Goal: Information Seeking & Learning: Learn about a topic

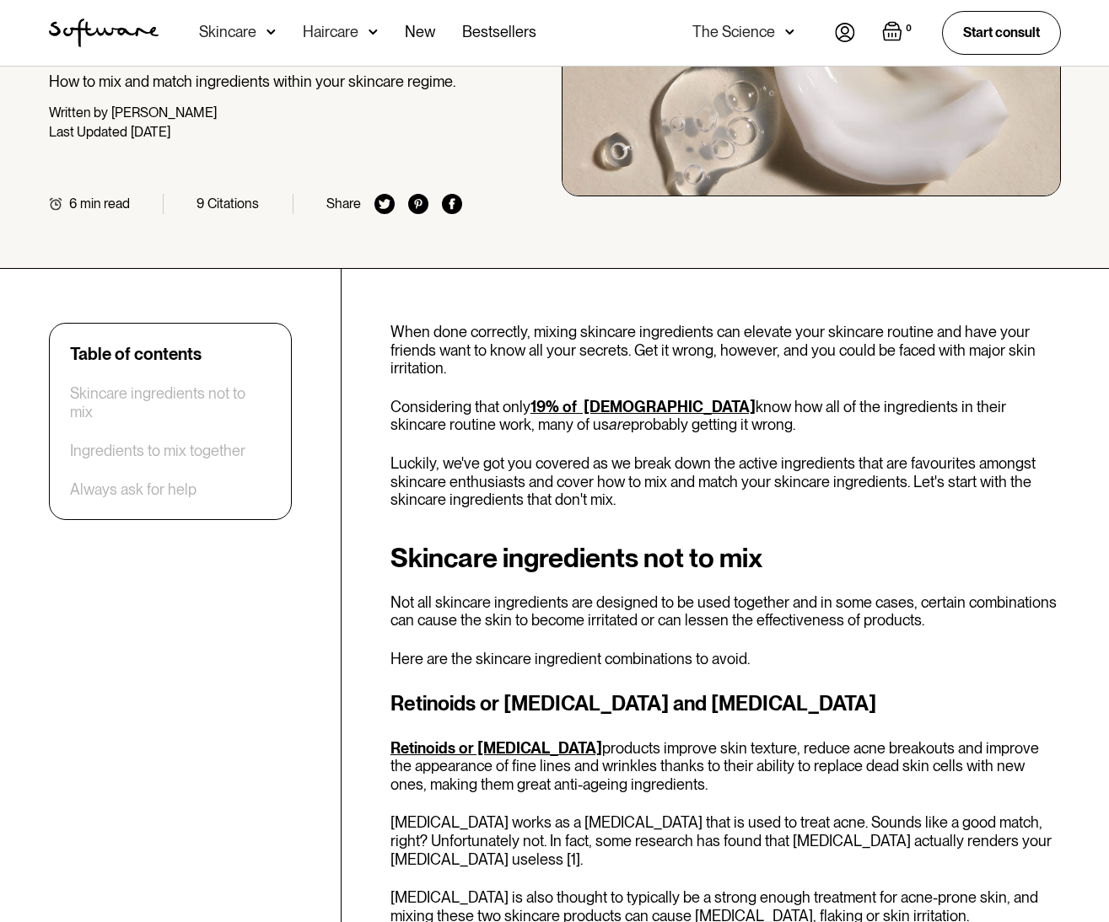
scroll to position [337, 0]
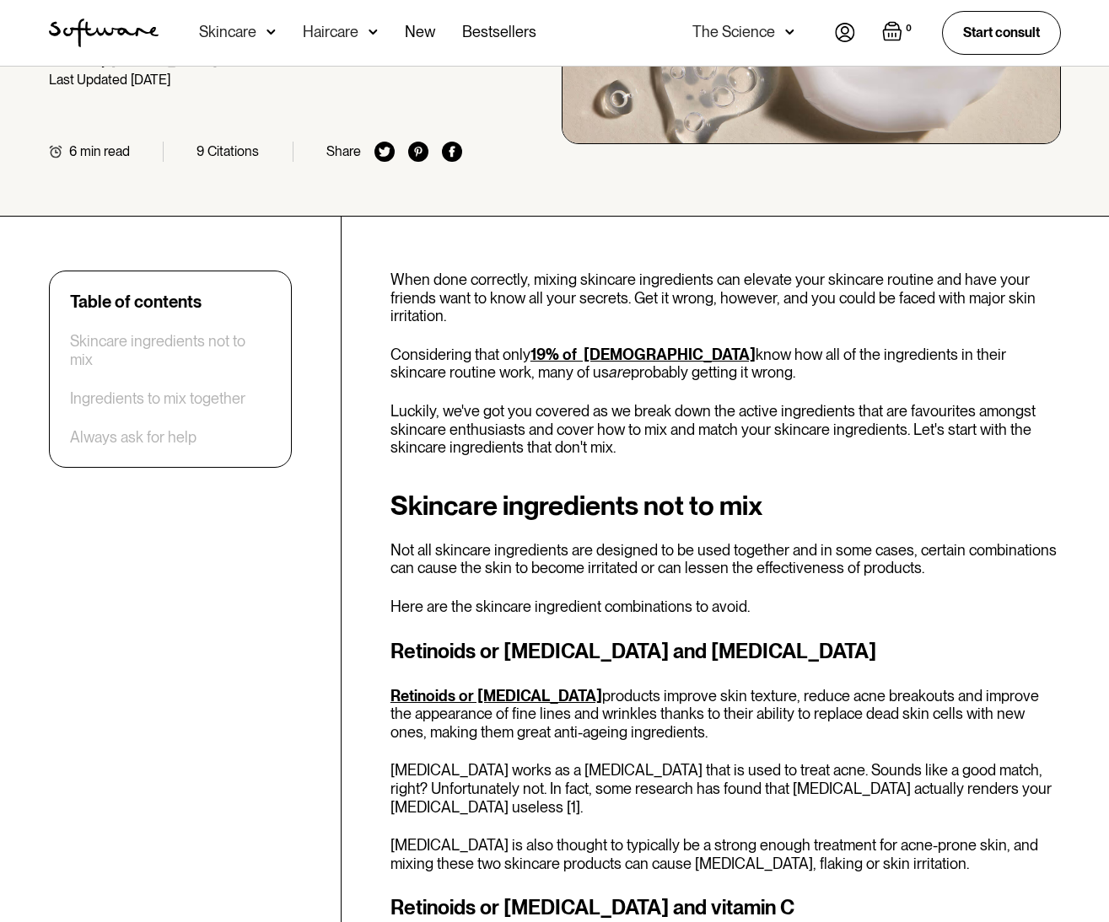
click at [220, 152] on div "Citations" at bounding box center [232, 151] width 51 height 16
drag, startPoint x: 191, startPoint y: 156, endPoint x: 315, endPoint y: 154, distance: 124.0
click at [315, 154] on div "6 min read 9 Citations Share" at bounding box center [256, 152] width 414 height 20
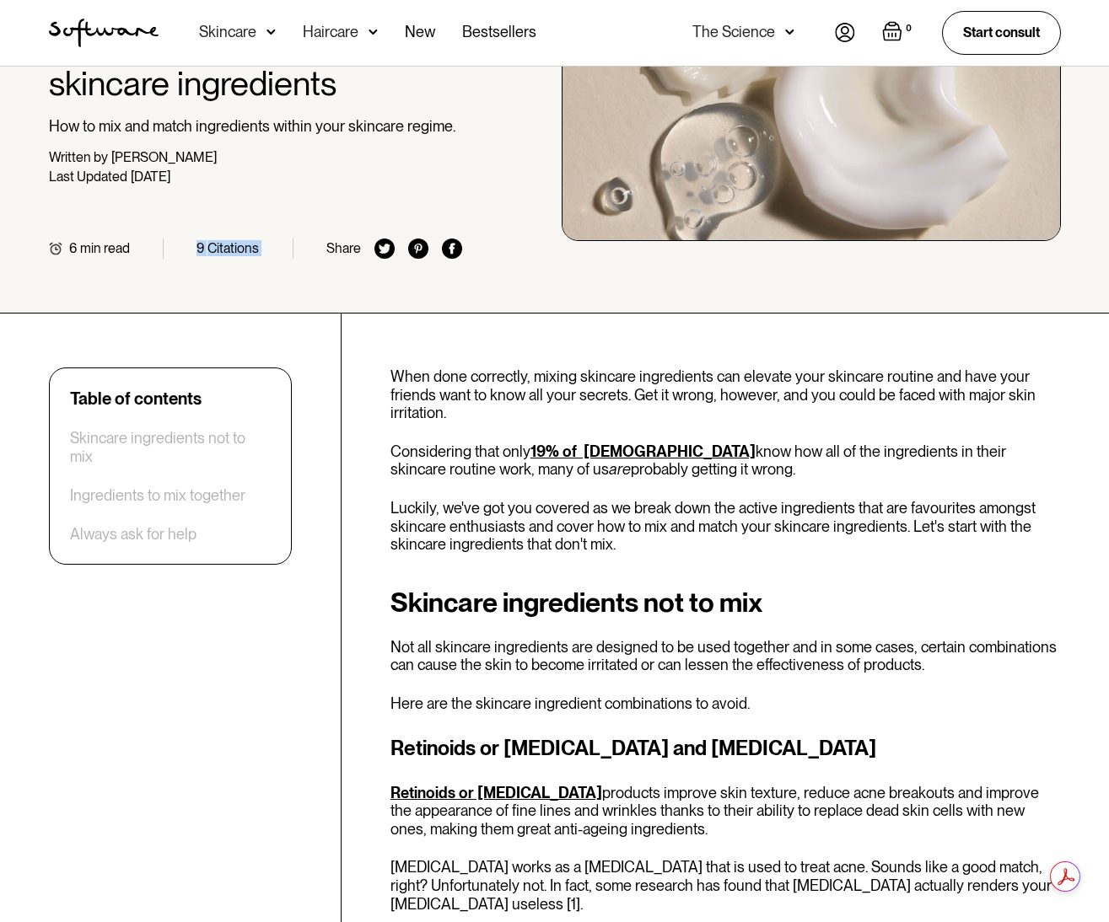
scroll to position [0, 0]
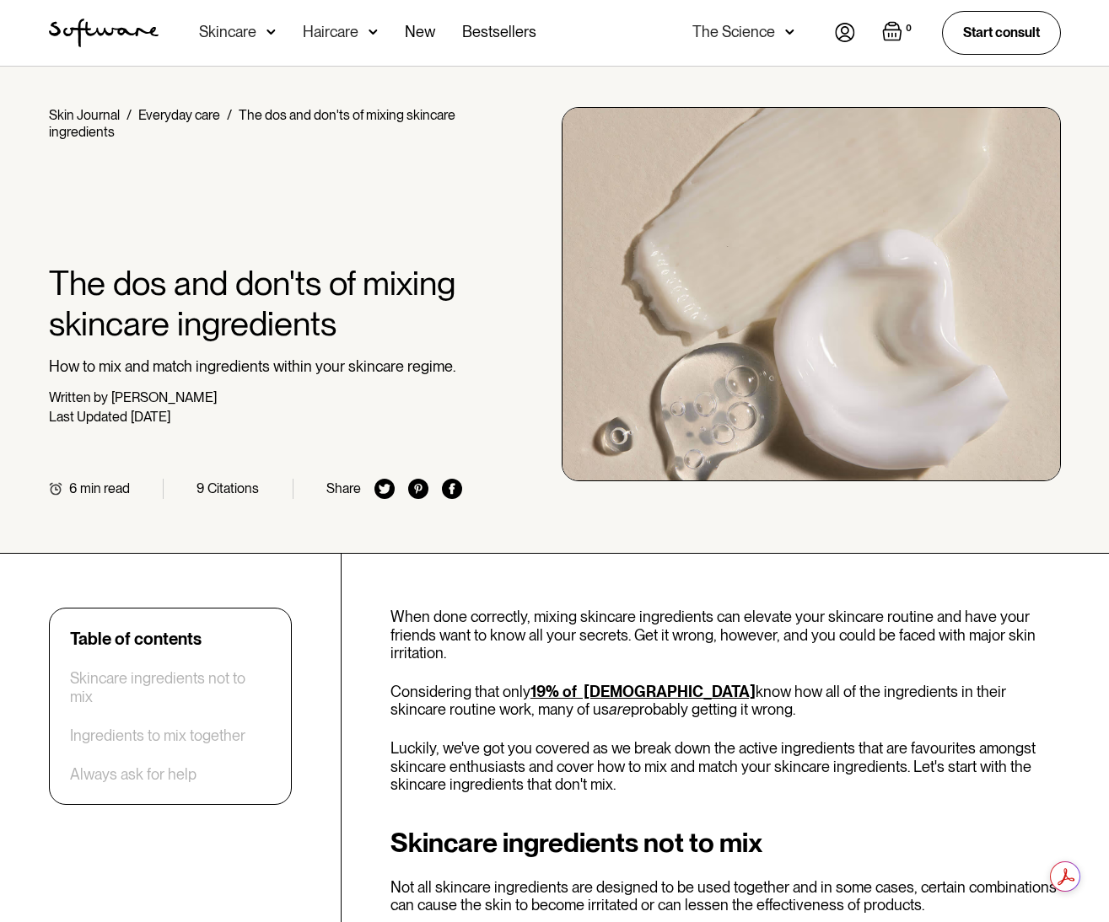
click at [417, 181] on div at bounding box center [256, 202] width 414 height 122
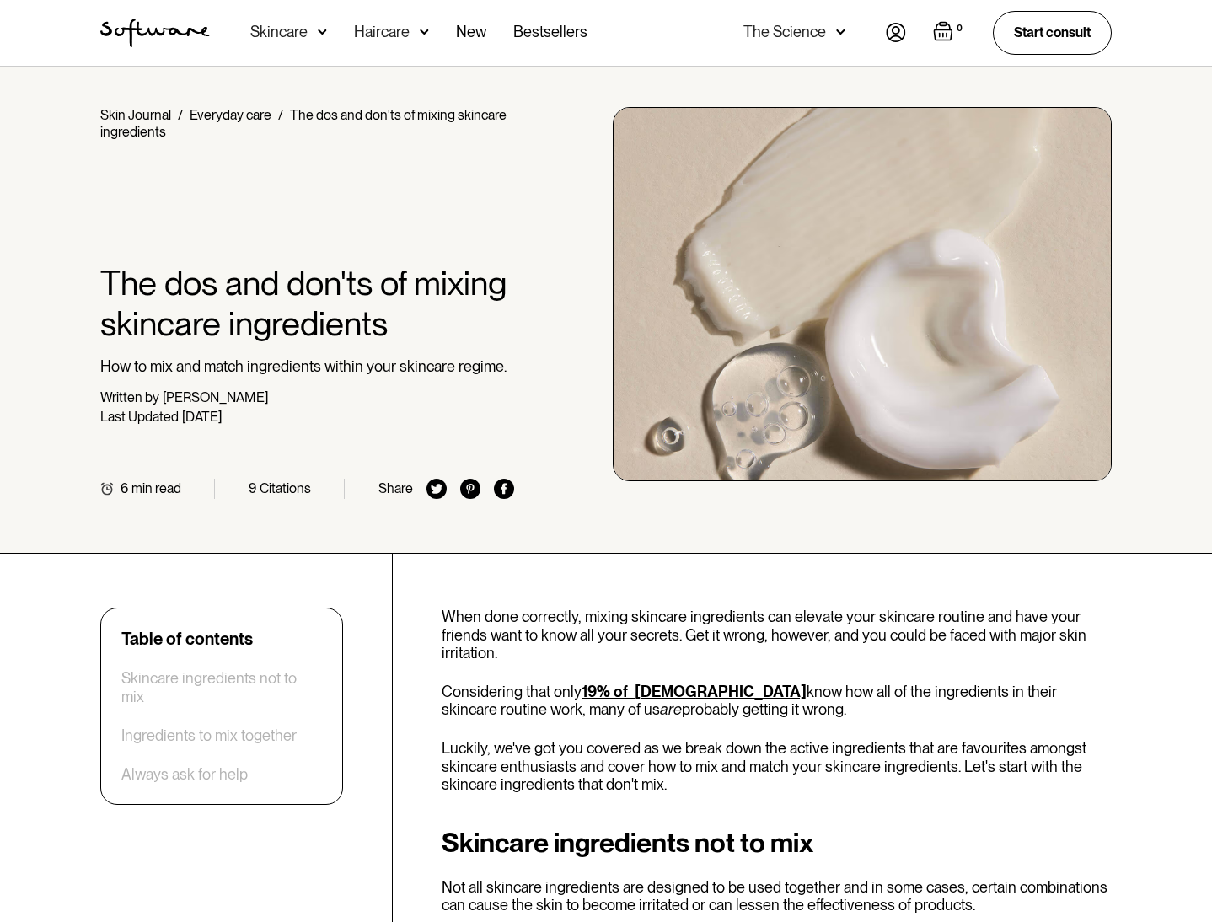
click at [443, 317] on h1 "The dos and don'ts of mixing skincare ingredients" at bounding box center [307, 303] width 414 height 81
drag, startPoint x: 554, startPoint y: 242, endPoint x: 516, endPoint y: 256, distance: 40.6
click at [516, 256] on div "Home / Skin Journal / Everyday care / The dos and don'ts of mixing skincare ing…" at bounding box center [606, 303] width 1052 height 392
click at [390, 250] on div at bounding box center [307, 202] width 414 height 122
click at [536, 356] on div "Home / Skin Journal / Everyday care / The dos and don'ts of mixing skincare ing…" at bounding box center [606, 303] width 1052 height 392
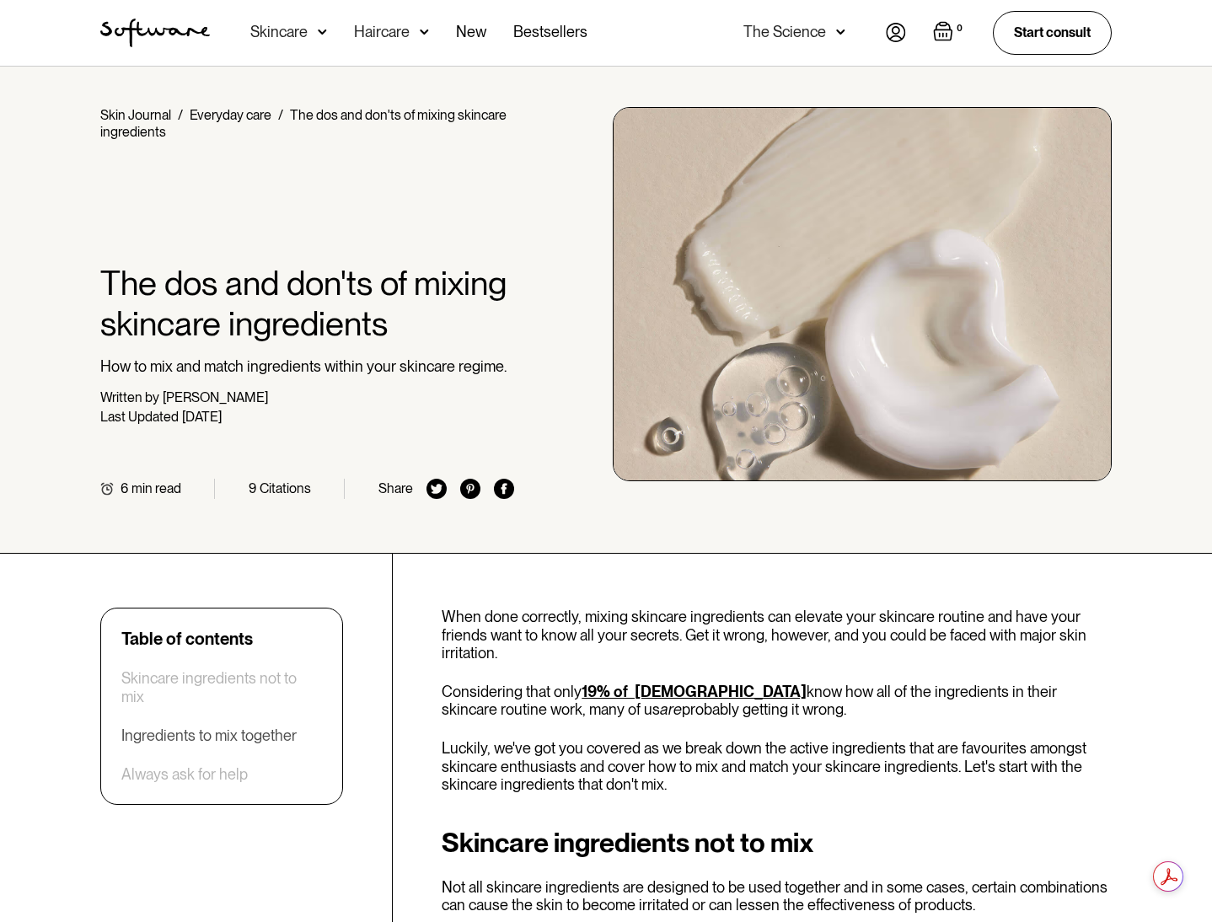
click at [175, 727] on div "Ingredients to mix together" at bounding box center [208, 736] width 175 height 19
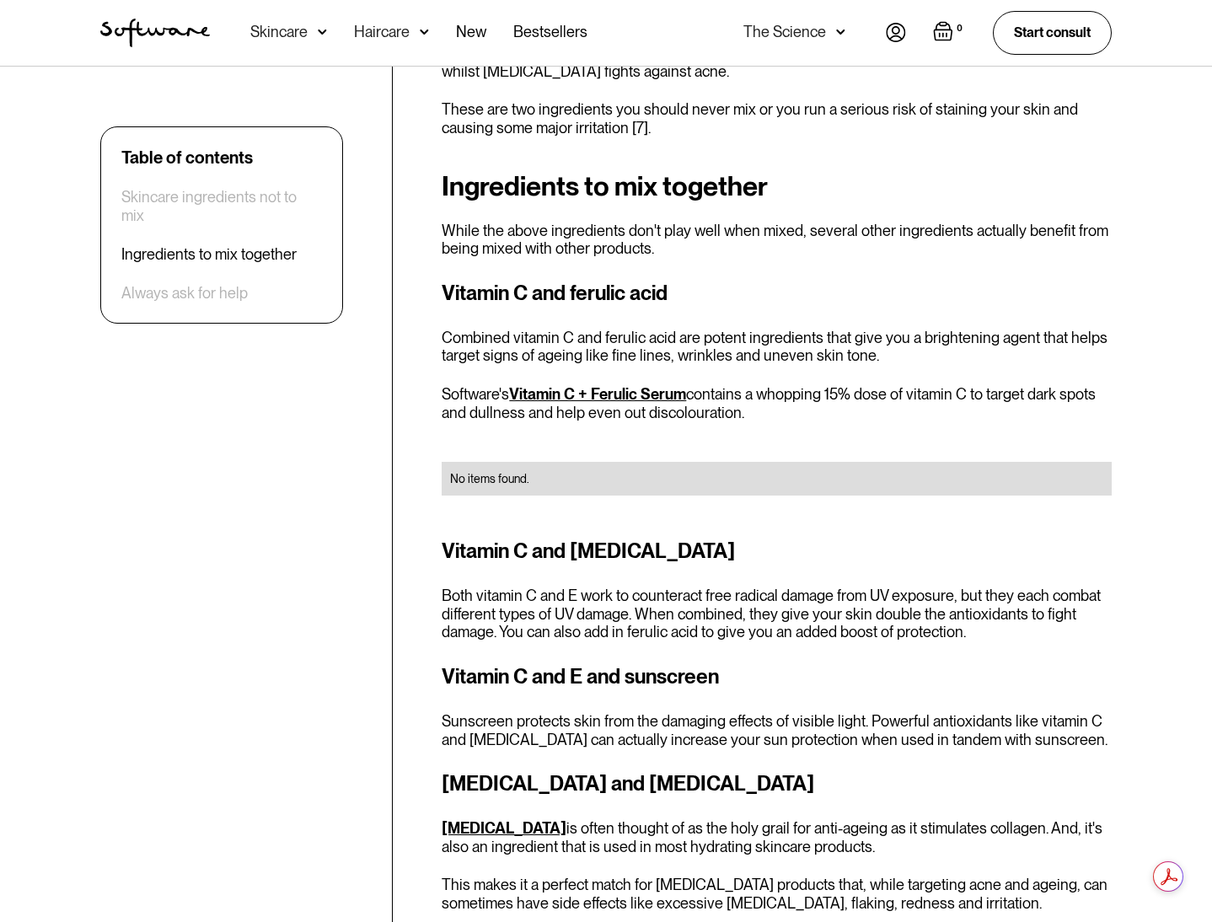
scroll to position [2414, 0]
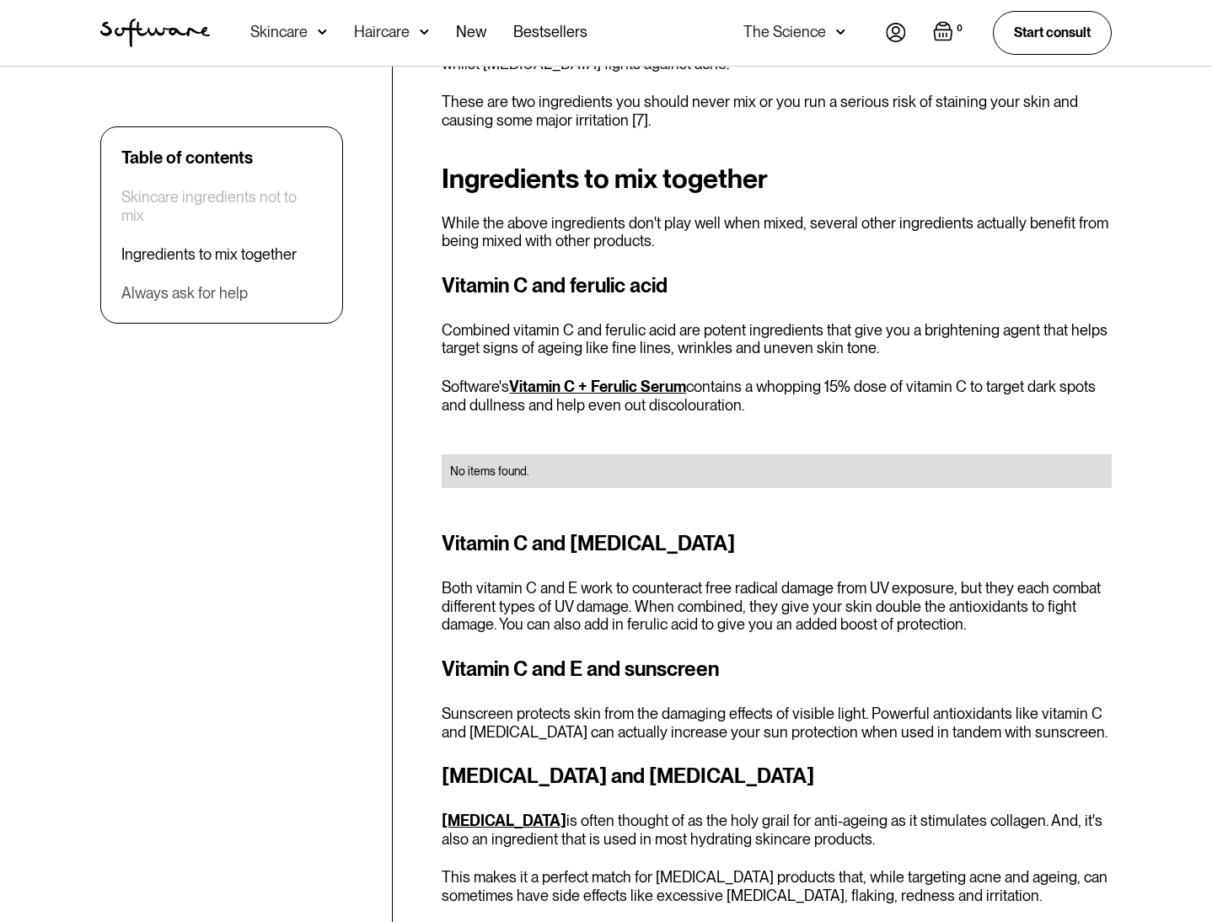
click at [223, 284] on div "Always ask for help" at bounding box center [184, 293] width 126 height 19
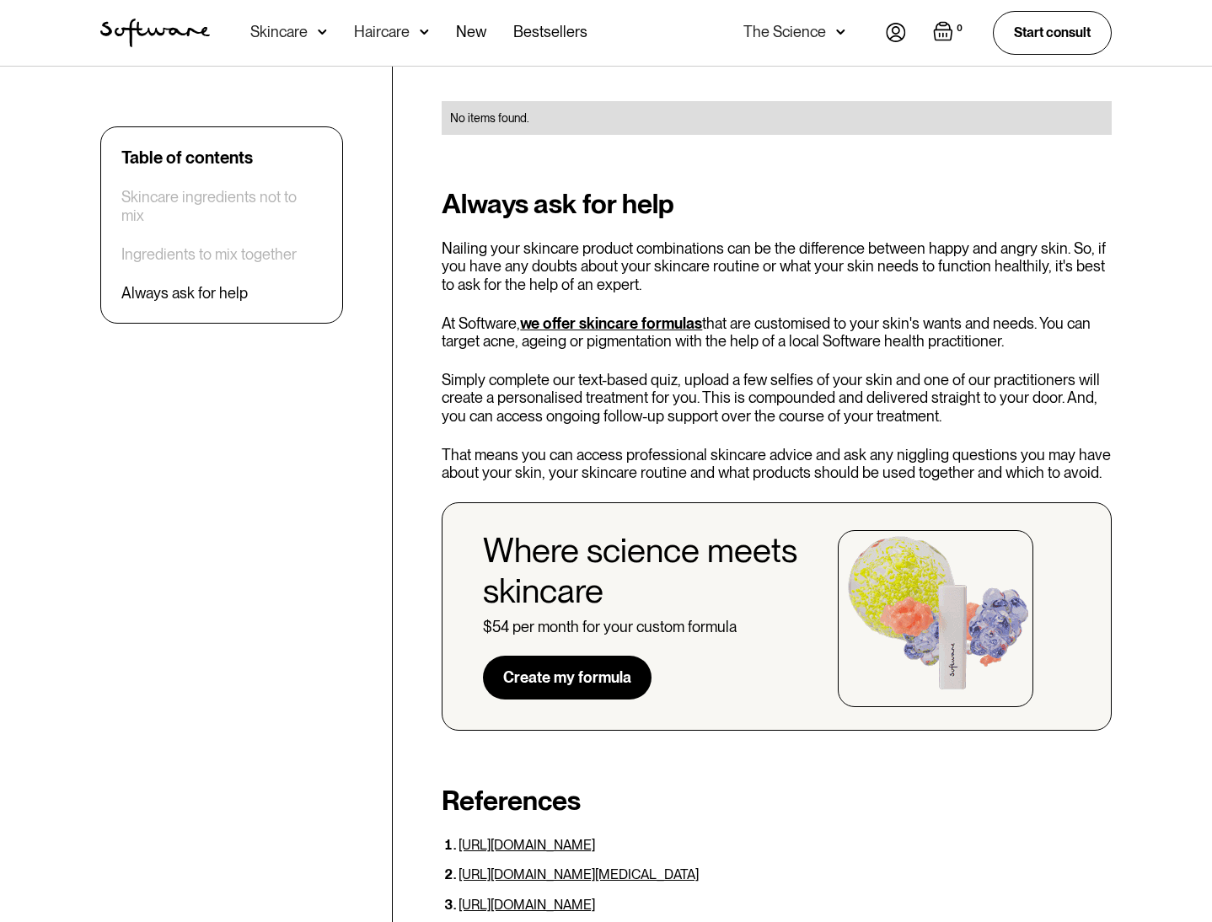
scroll to position [4556, 0]
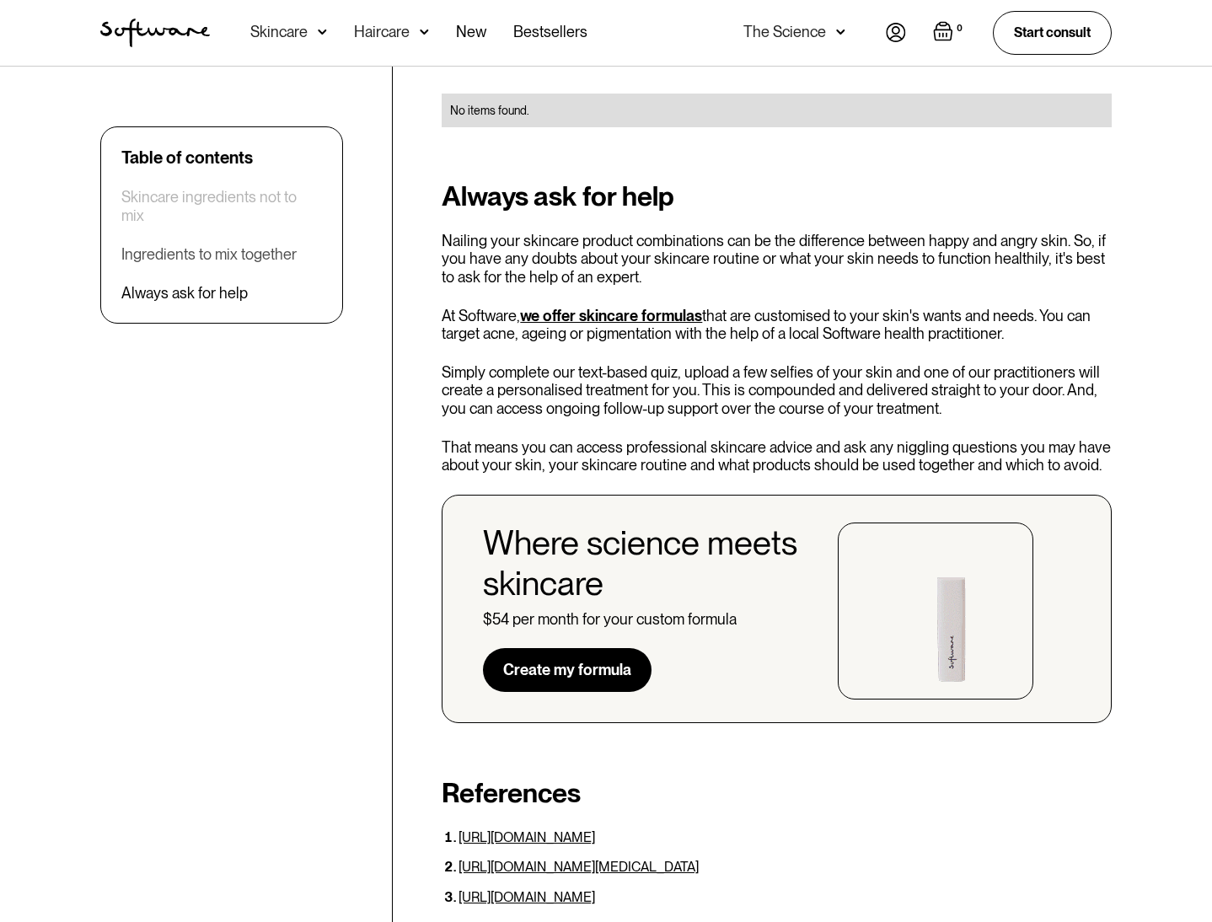
click at [215, 245] on div "Ingredients to mix together" at bounding box center [208, 254] width 175 height 19
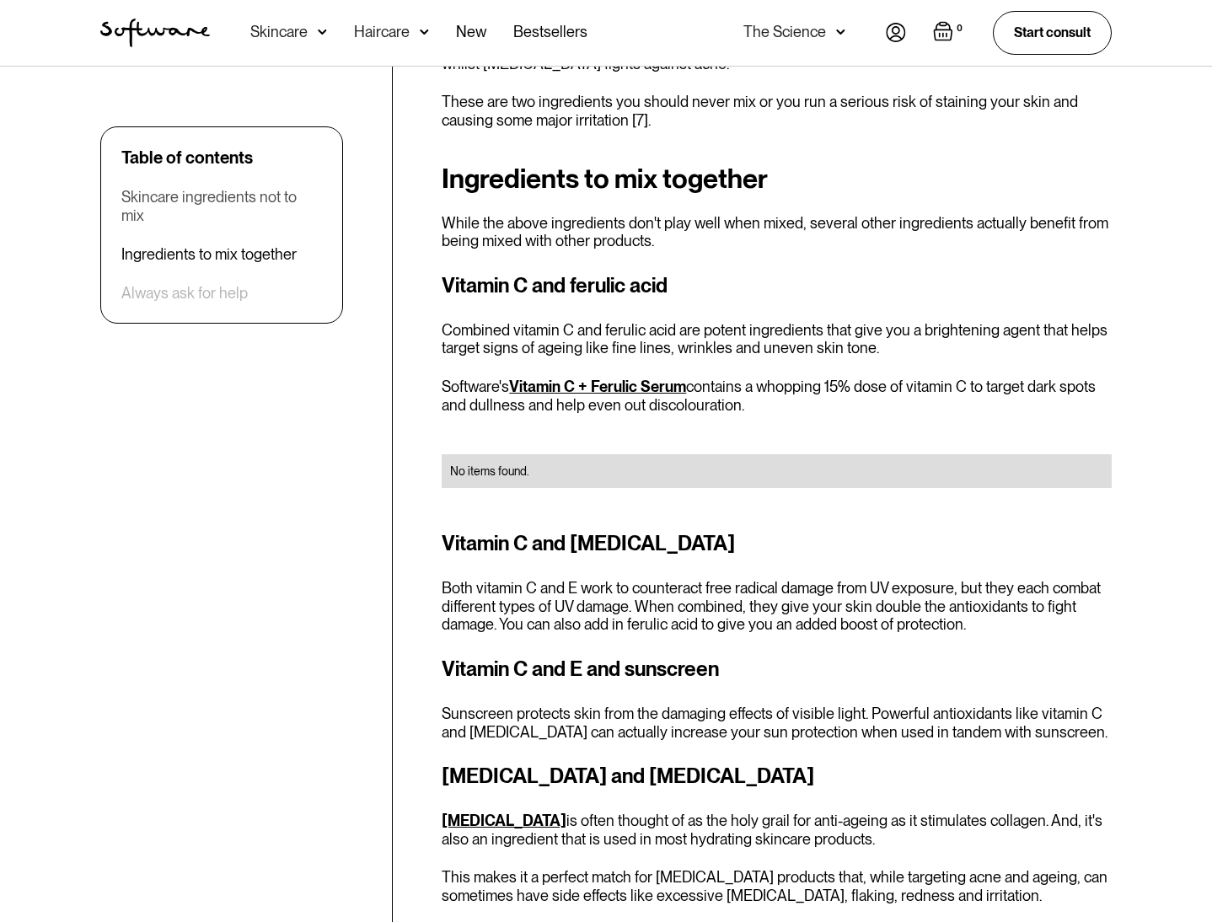
click at [233, 198] on div "Skincare ingredients not to mix" at bounding box center [221, 206] width 201 height 36
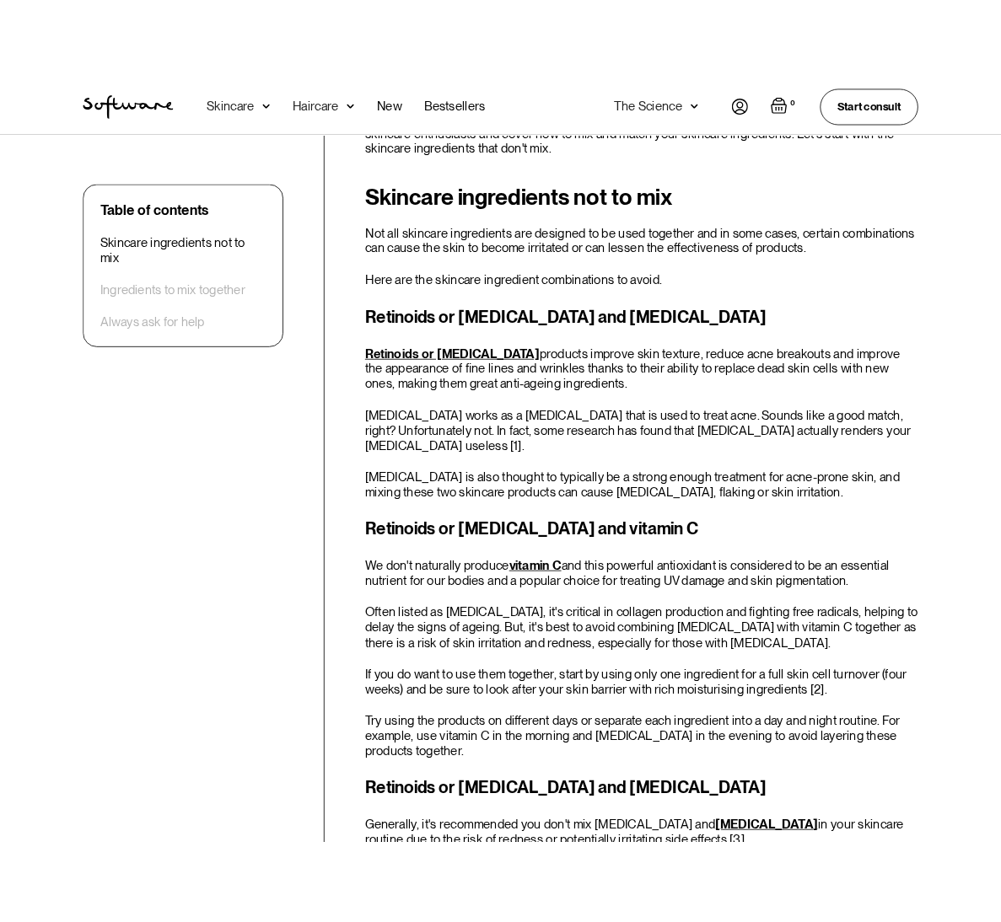
scroll to position [720, 0]
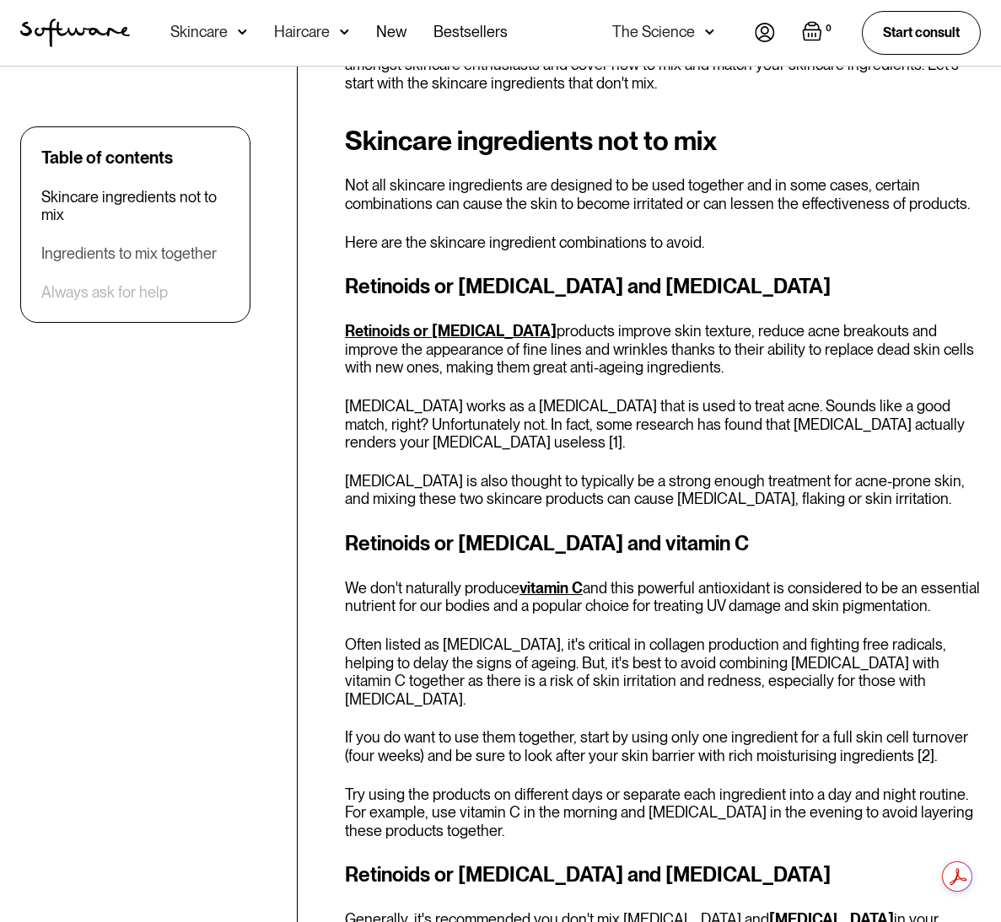
click at [85, 251] on div "Ingredients to mix together" at bounding box center [128, 254] width 175 height 19
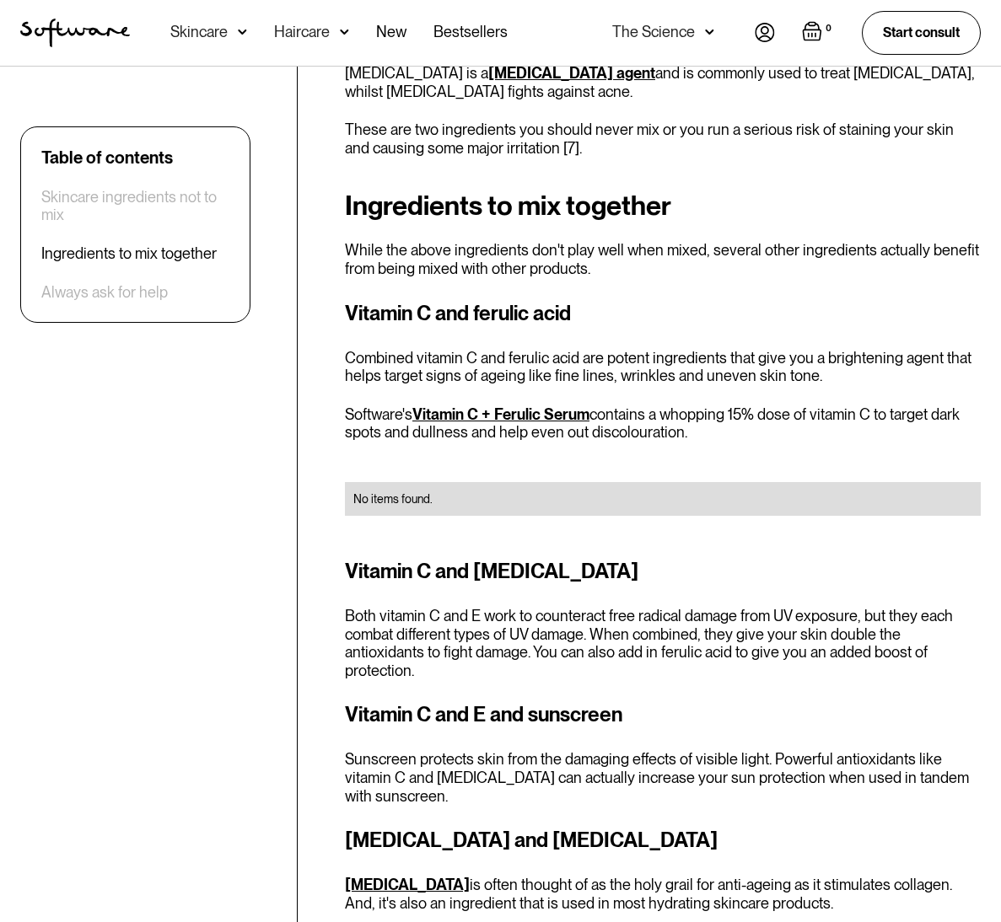
scroll to position [2451, 0]
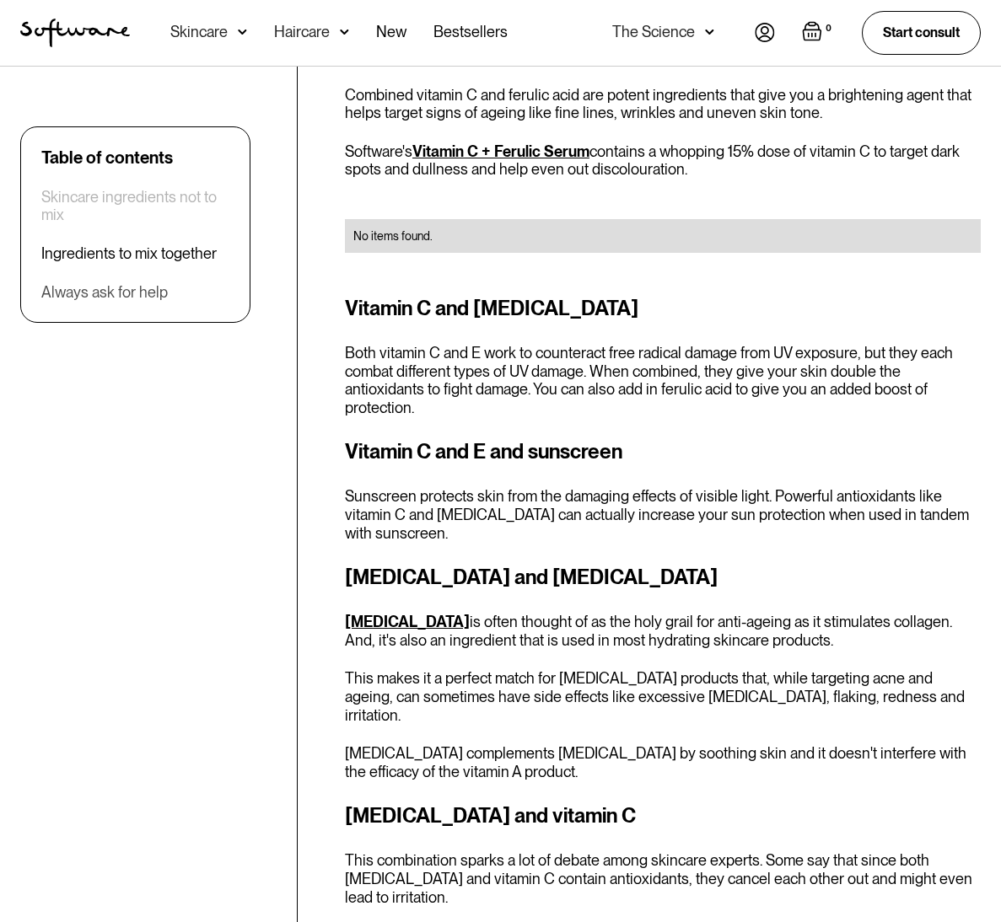
click at [146, 291] on div "Always ask for help" at bounding box center [104, 293] width 126 height 19
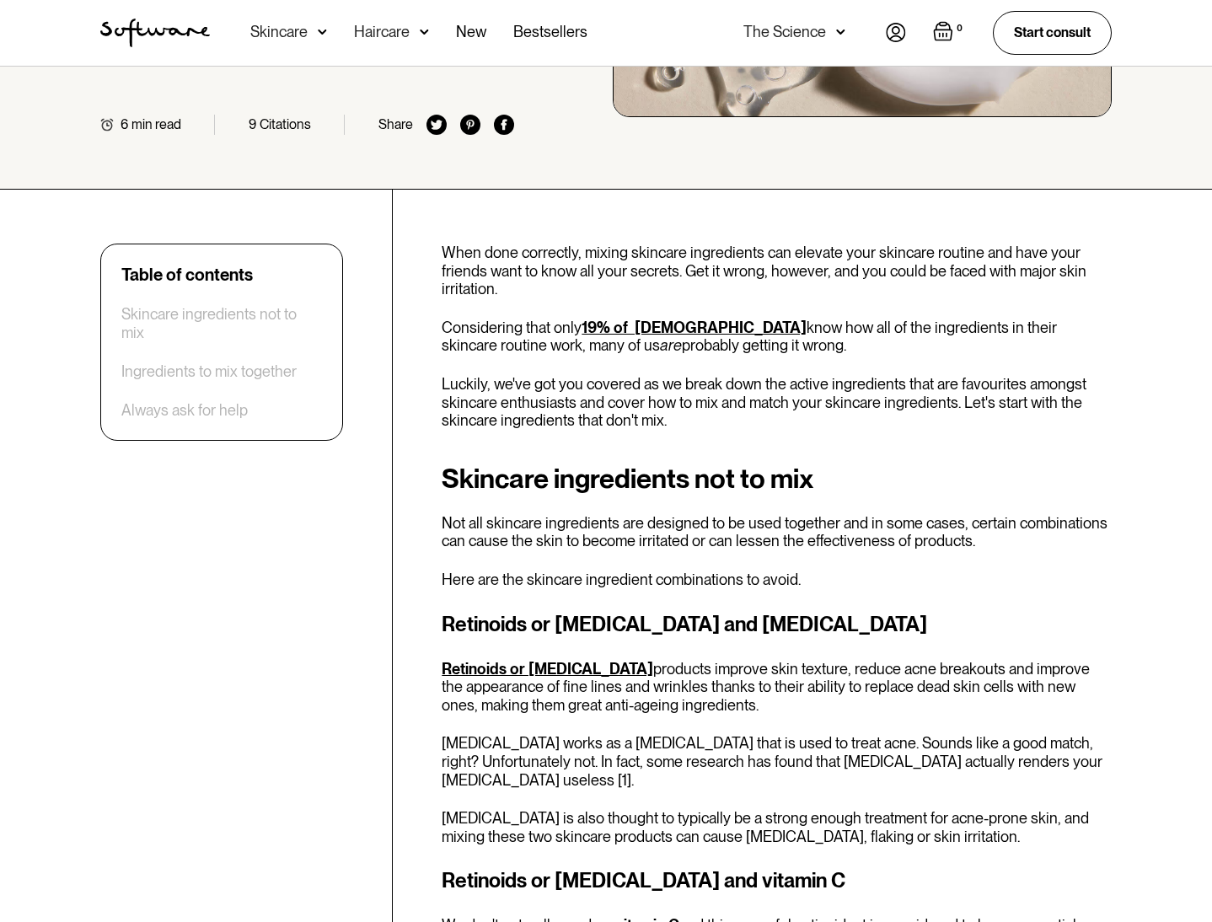
scroll to position [395, 0]
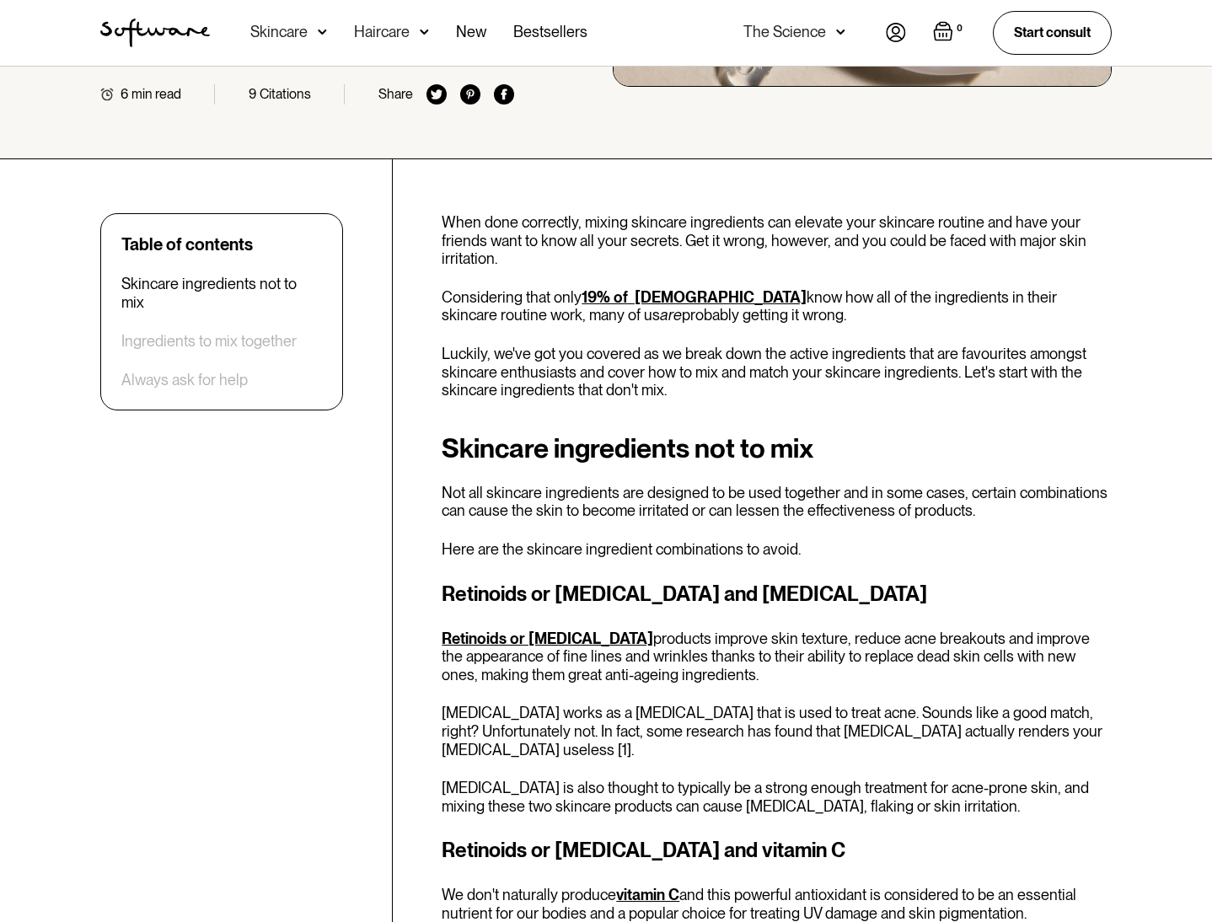
click at [915, 511] on p "Not all skincare ingredients are designed to be used together and in some cases…" at bounding box center [777, 502] width 670 height 36
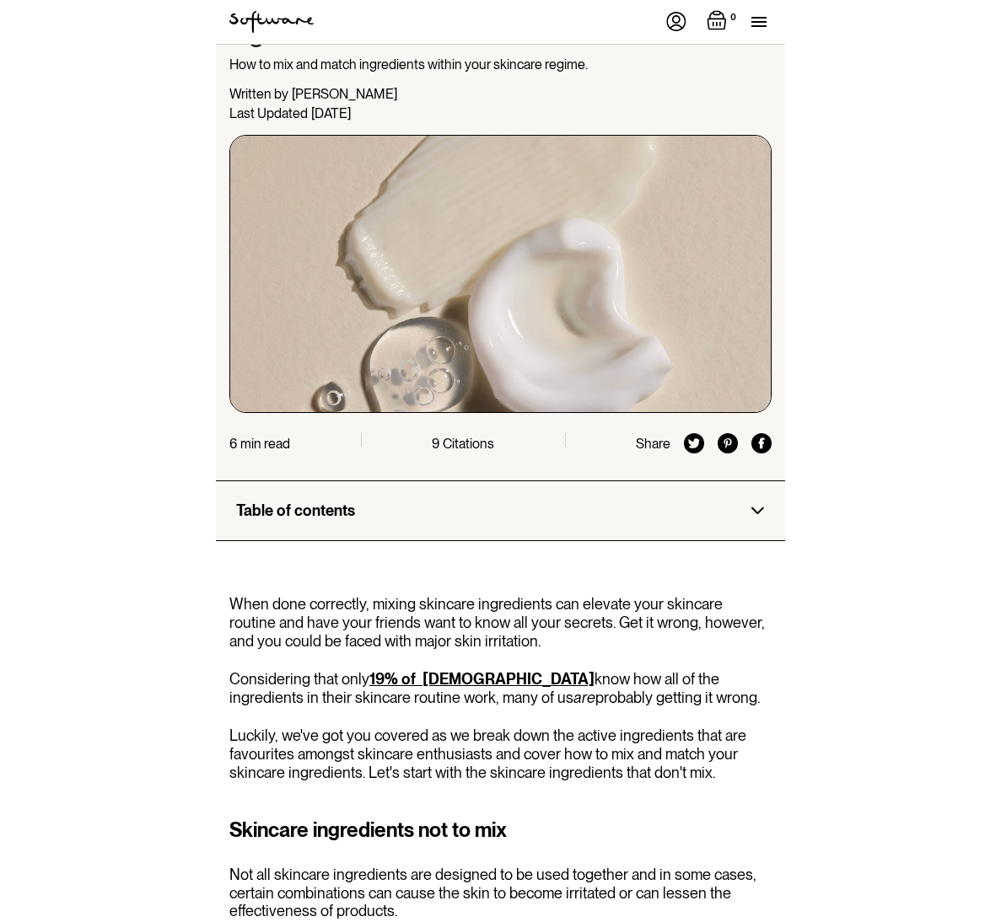
scroll to position [169, 0]
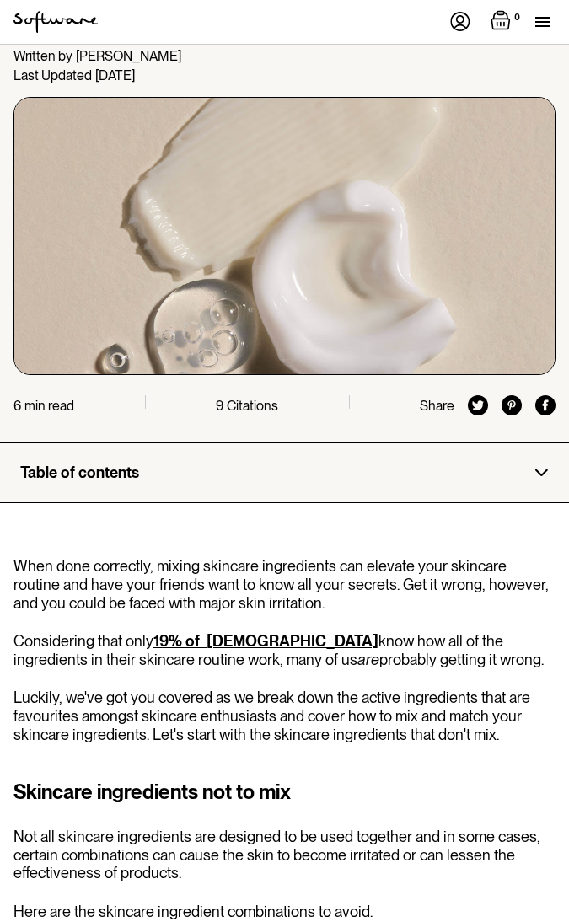
click at [539, 480] on div "Table of contents" at bounding box center [284, 473] width 529 height 19
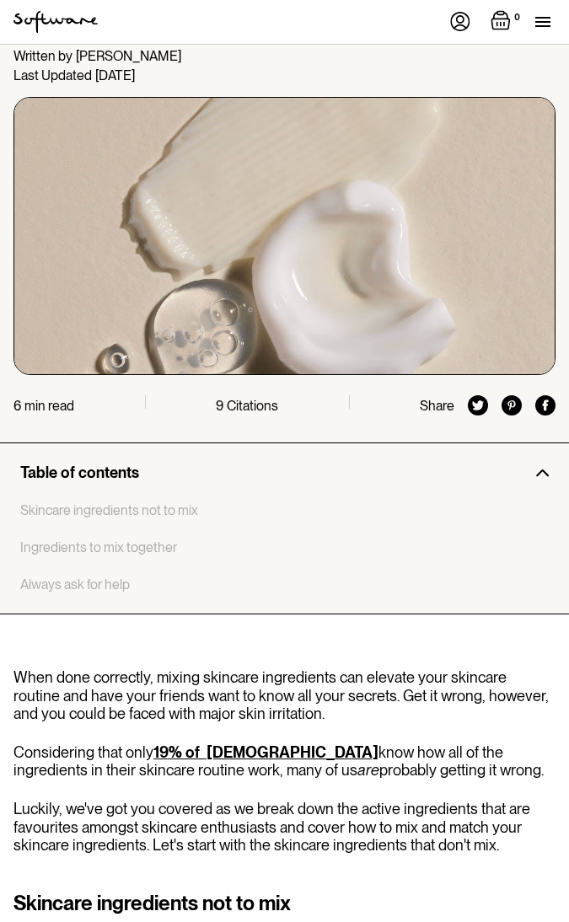
click at [539, 474] on img at bounding box center [541, 473] width 13 height 8
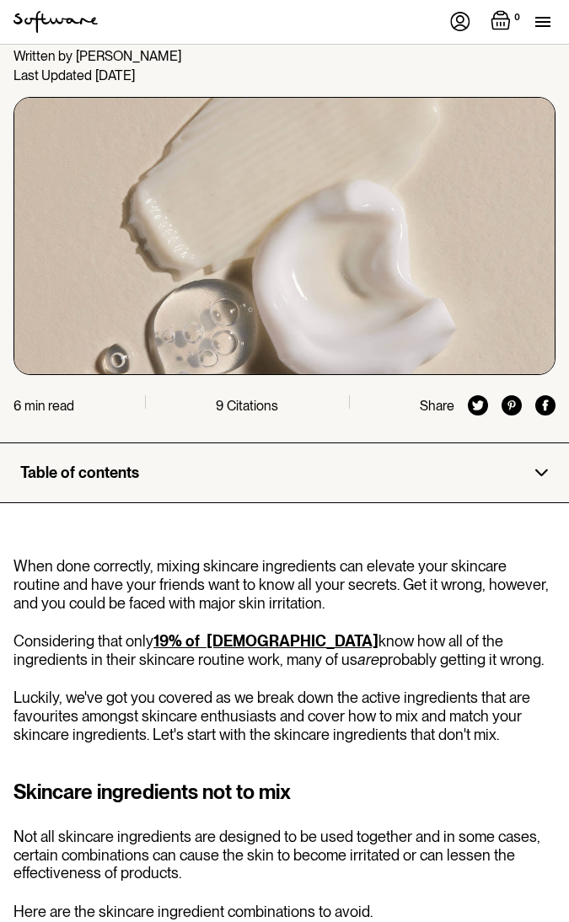
click at [539, 474] on img at bounding box center [541, 473] width 13 height 8
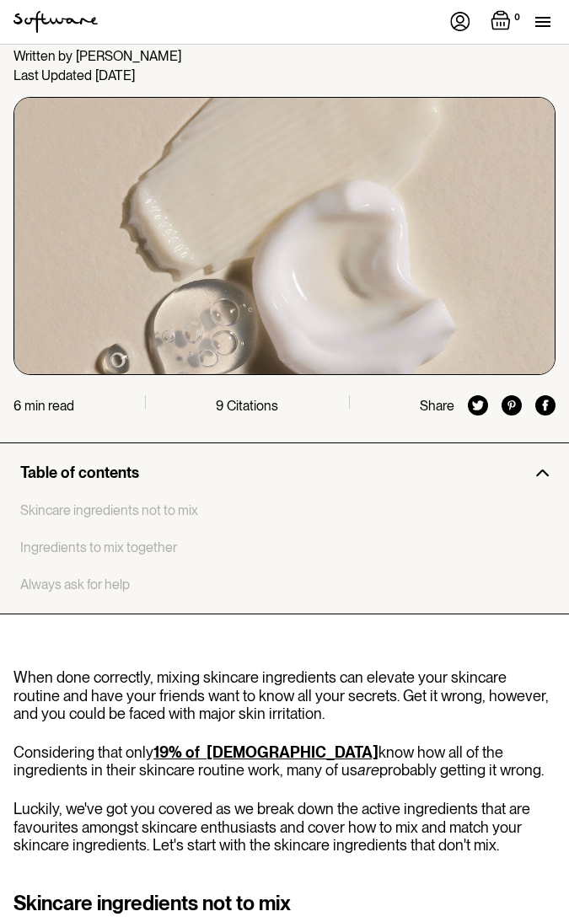
click at [539, 474] on img at bounding box center [541, 473] width 13 height 8
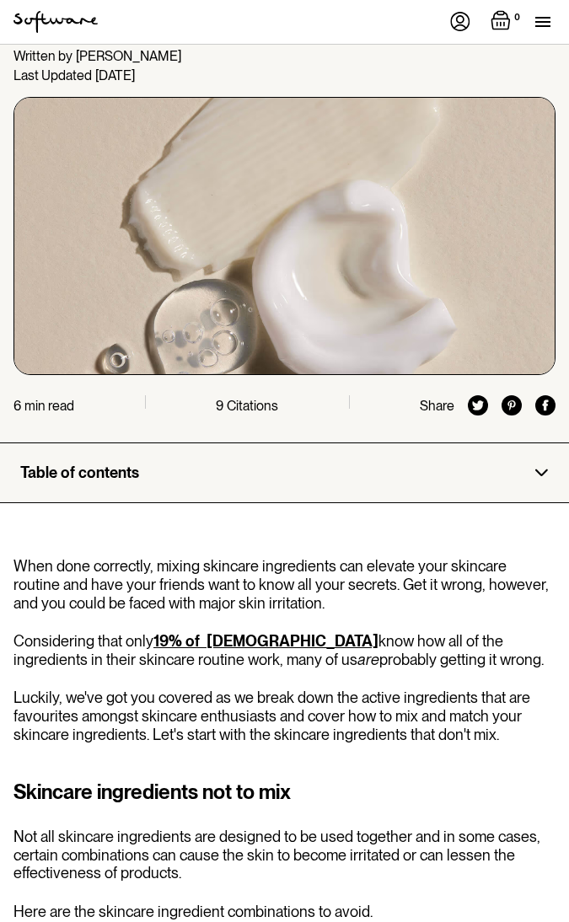
click at [539, 474] on img at bounding box center [541, 473] width 13 height 8
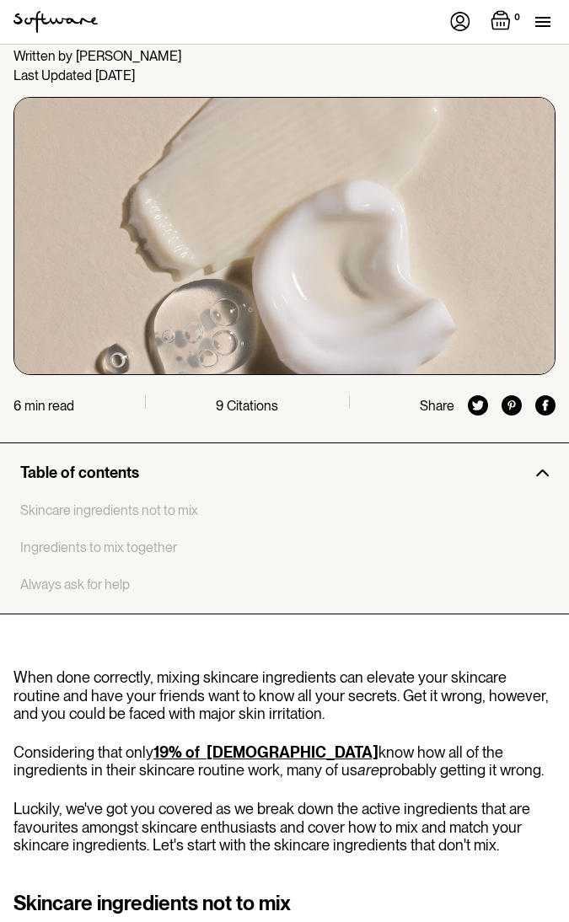
click at [539, 474] on img at bounding box center [541, 473] width 13 height 8
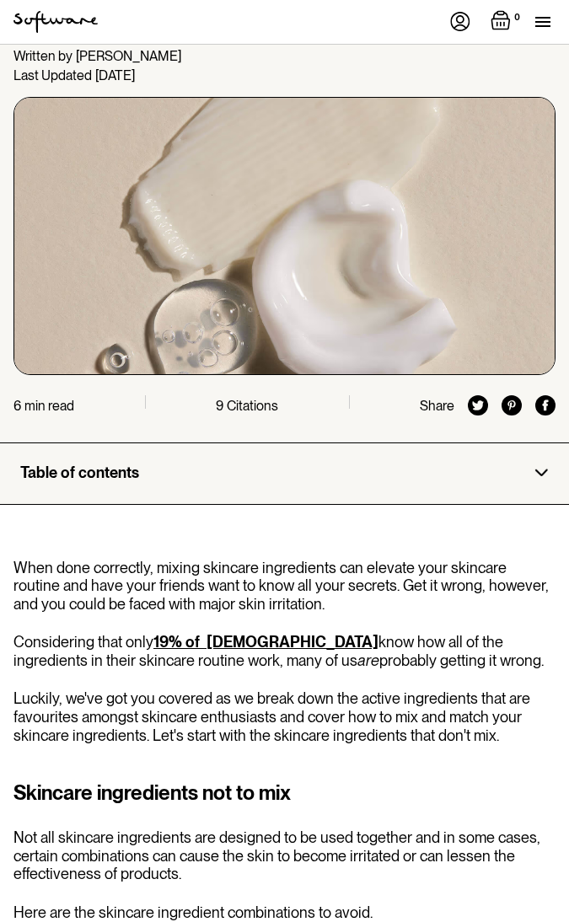
click at [539, 474] on img at bounding box center [541, 473] width 13 height 8
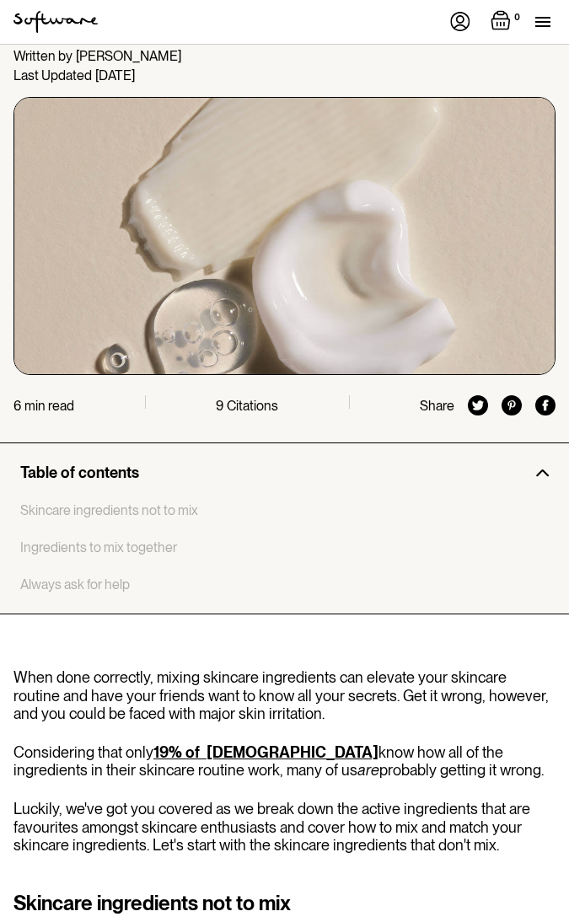
click at [536, 470] on img at bounding box center [541, 473] width 13 height 8
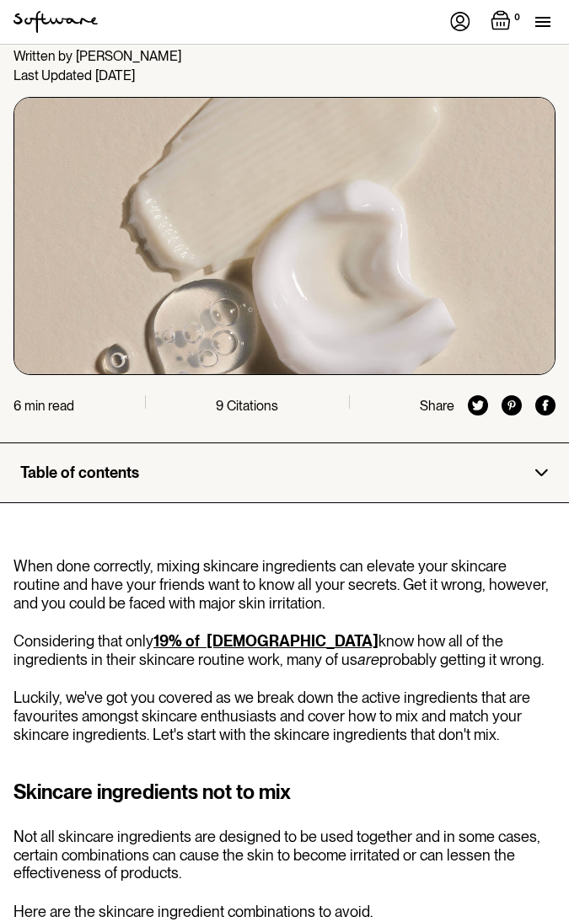
click at [536, 470] on img at bounding box center [541, 473] width 13 height 8
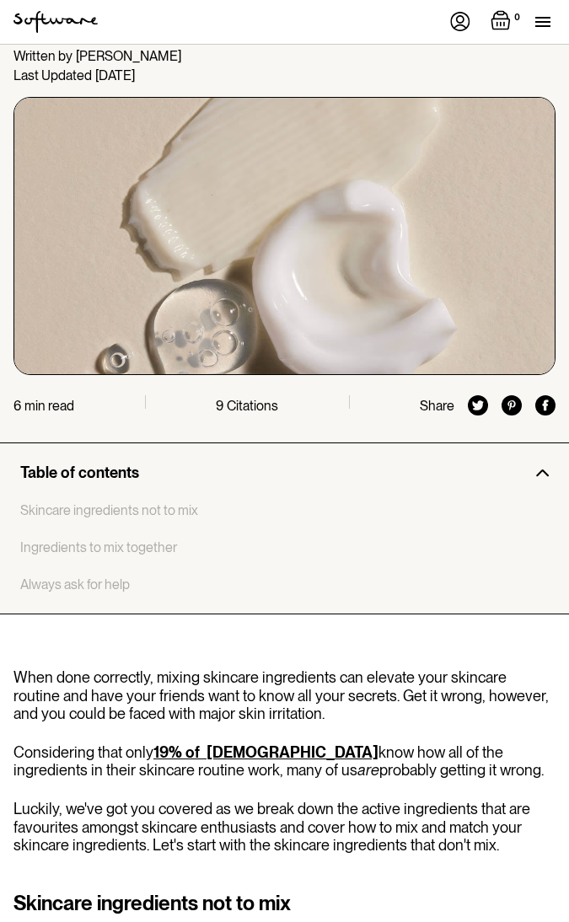
click at [536, 470] on img at bounding box center [541, 473] width 13 height 8
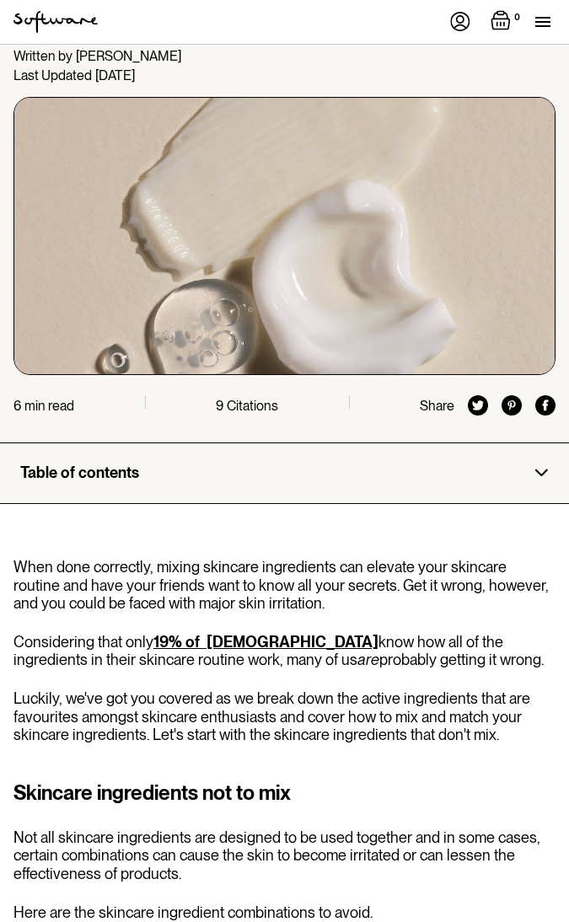
click at [536, 469] on img at bounding box center [541, 473] width 13 height 8
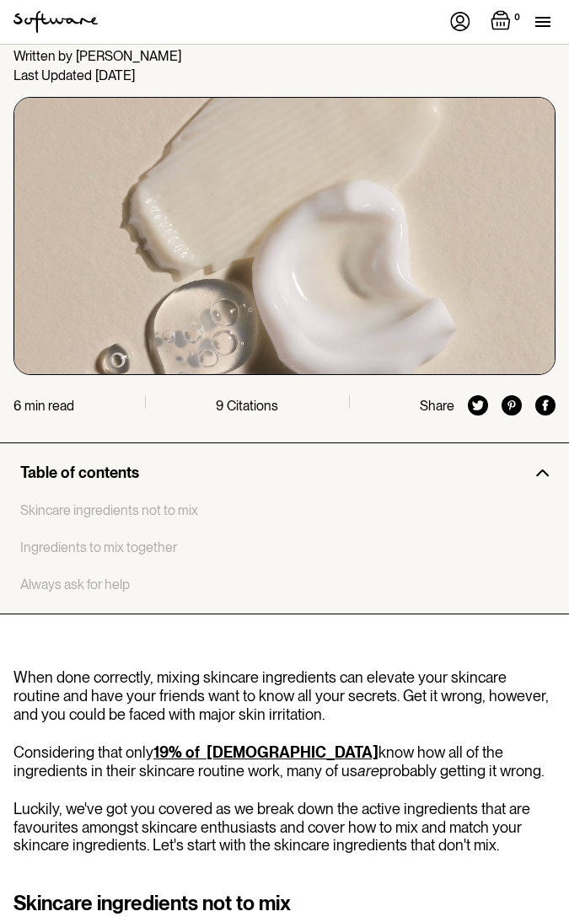
click at [536, 466] on div "Table of contents" at bounding box center [284, 473] width 529 height 19
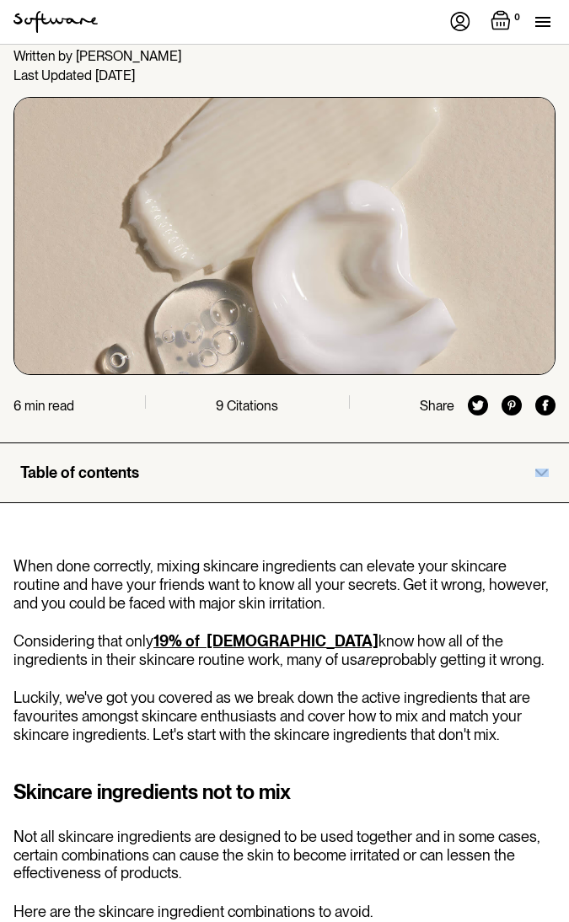
click at [536, 466] on div "Table of contents" at bounding box center [284, 473] width 529 height 19
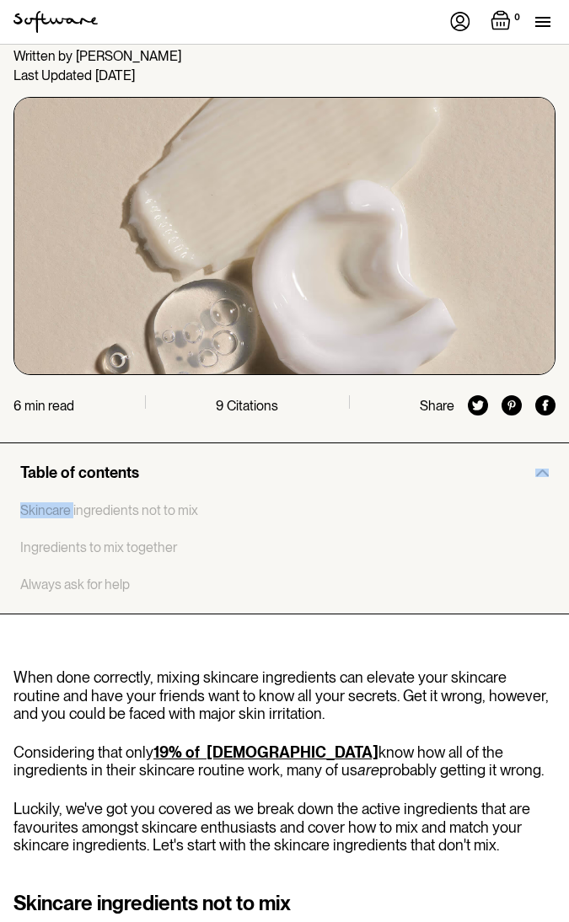
click at [536, 466] on div "Table of contents" at bounding box center [284, 473] width 529 height 19
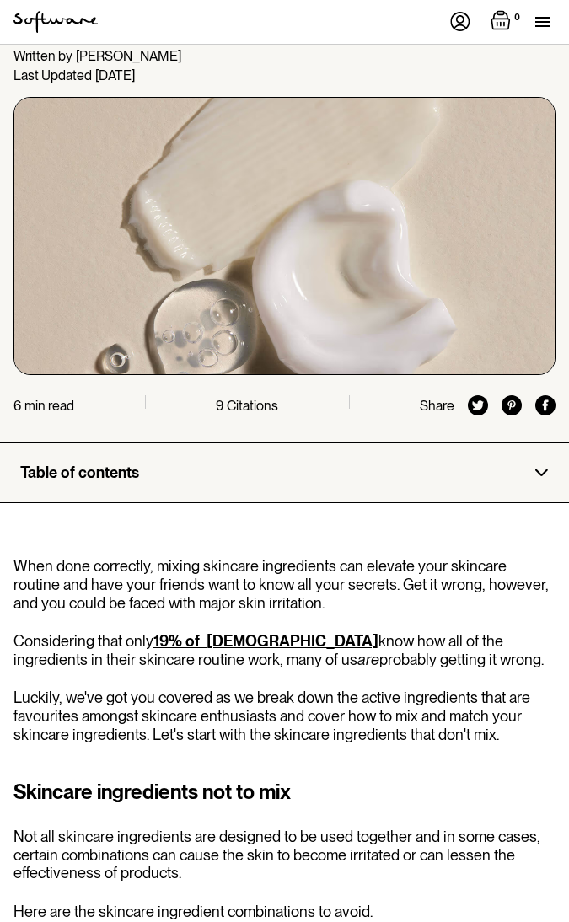
click at [543, 469] on img at bounding box center [541, 473] width 13 height 8
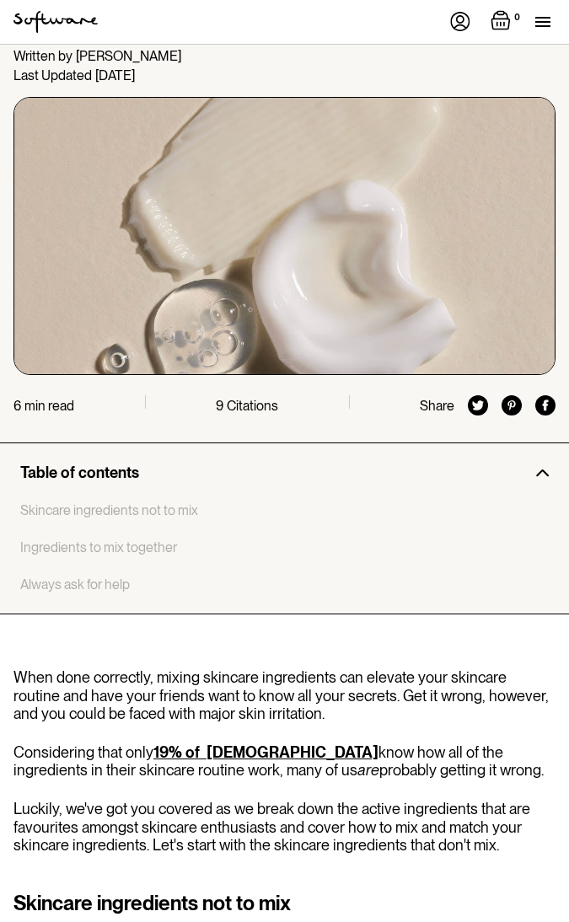
click at [543, 470] on img at bounding box center [541, 473] width 13 height 8
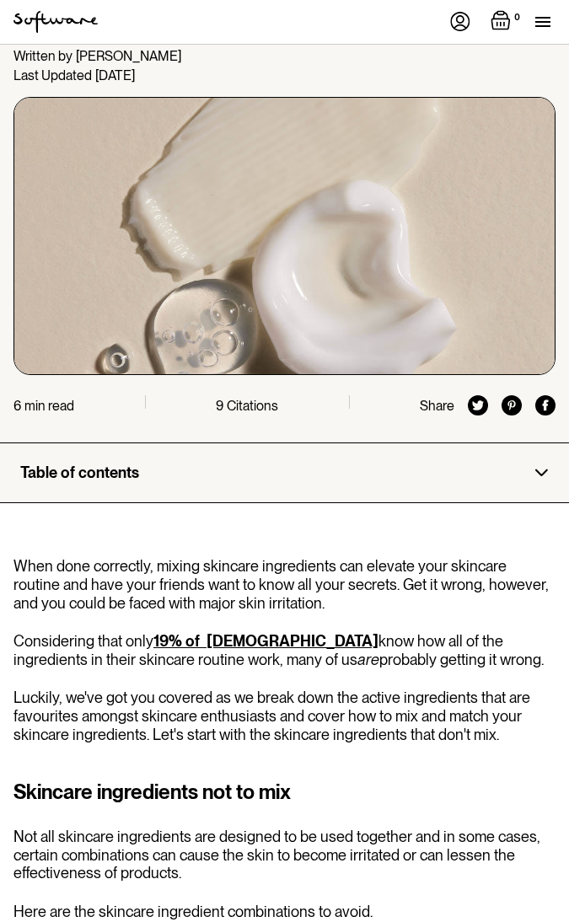
click at [543, 470] on img at bounding box center [541, 473] width 13 height 8
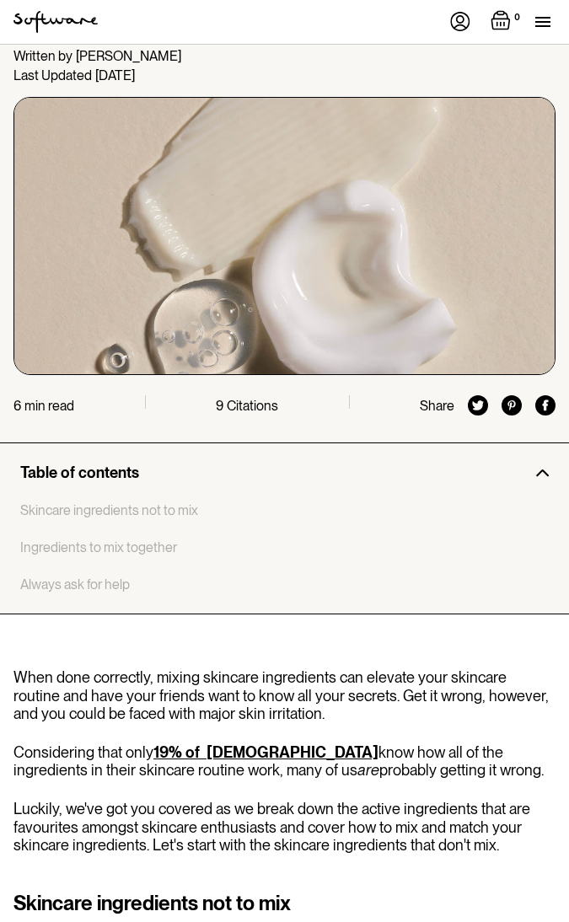
click at [543, 470] on img at bounding box center [541, 473] width 13 height 8
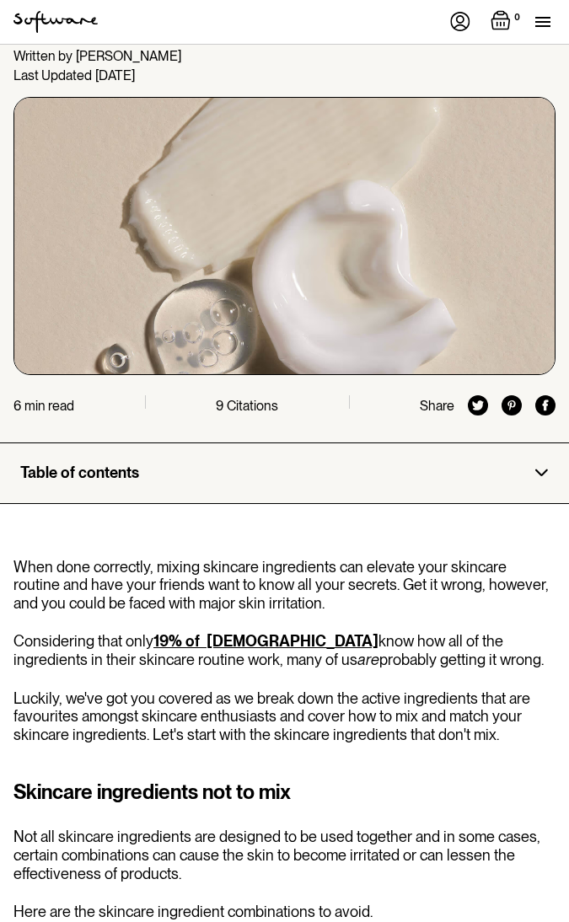
click at [543, 470] on img at bounding box center [541, 473] width 13 height 8
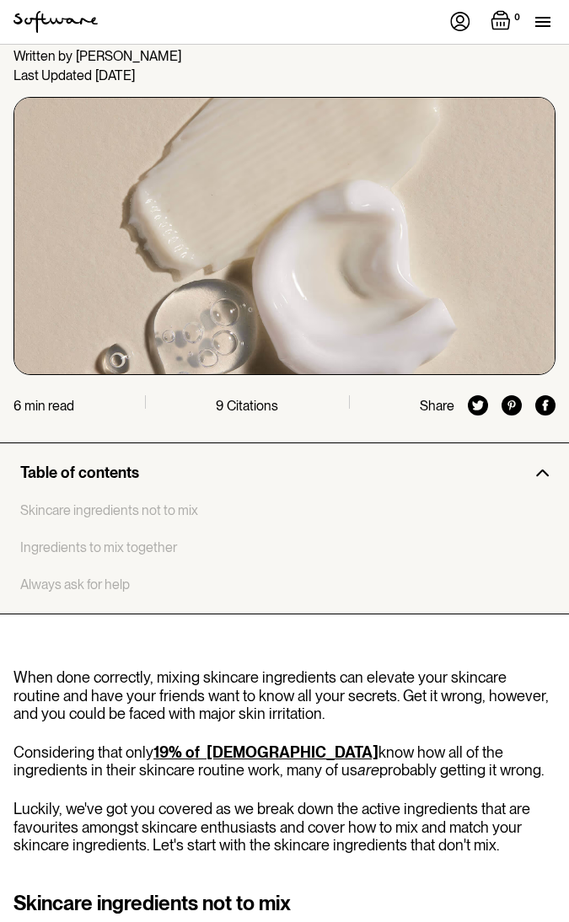
click at [540, 472] on img at bounding box center [541, 473] width 13 height 8
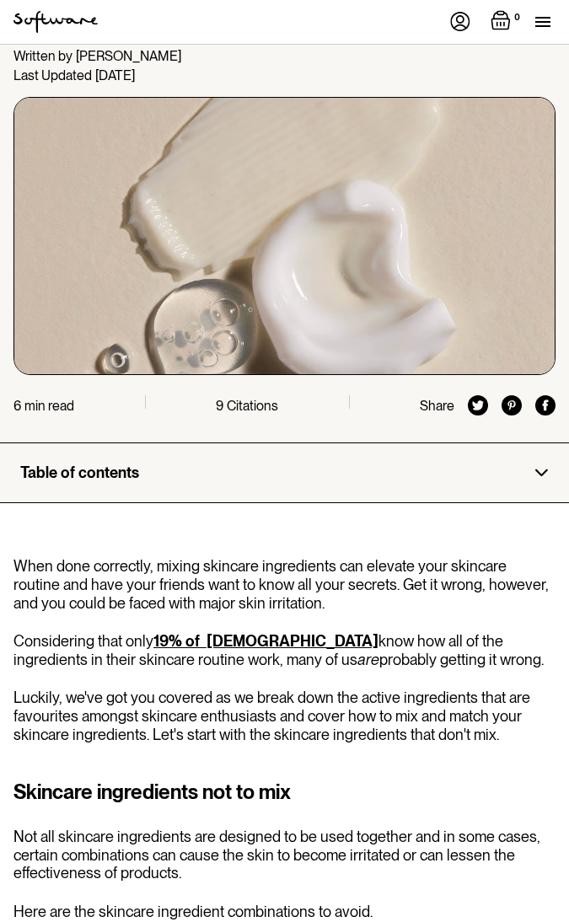
click at [540, 472] on img at bounding box center [541, 473] width 13 height 8
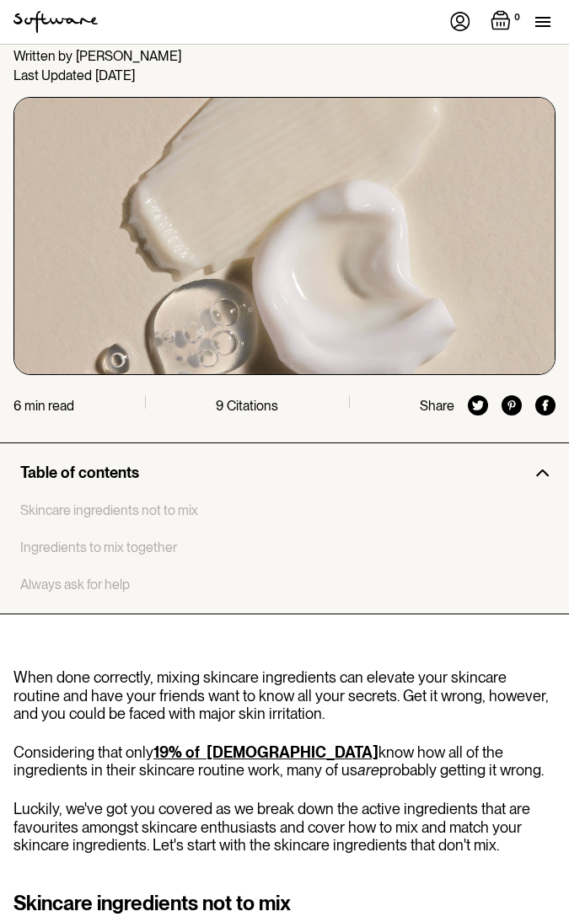
click at [540, 472] on img at bounding box center [541, 473] width 13 height 8
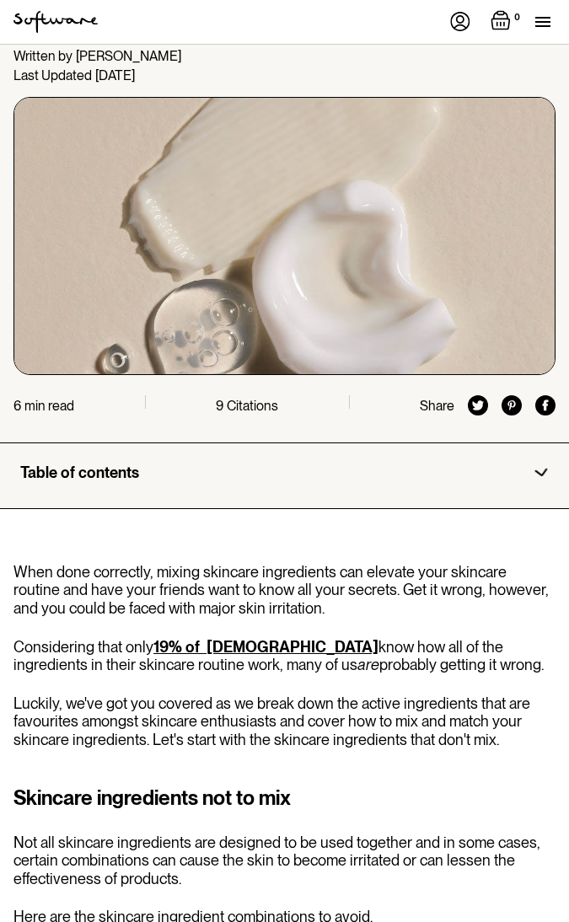
click at [540, 472] on img at bounding box center [542, 473] width 14 height 10
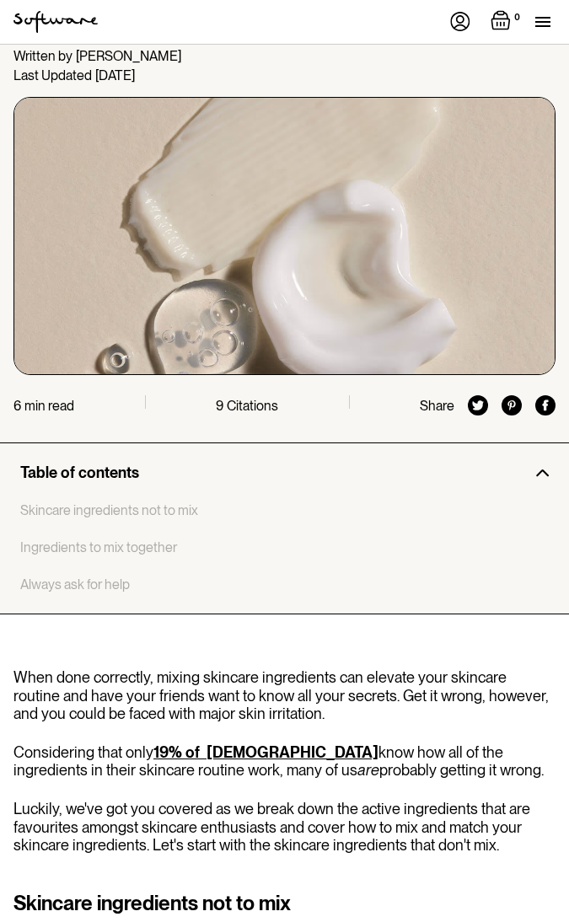
click at [544, 470] on img at bounding box center [541, 473] width 13 height 8
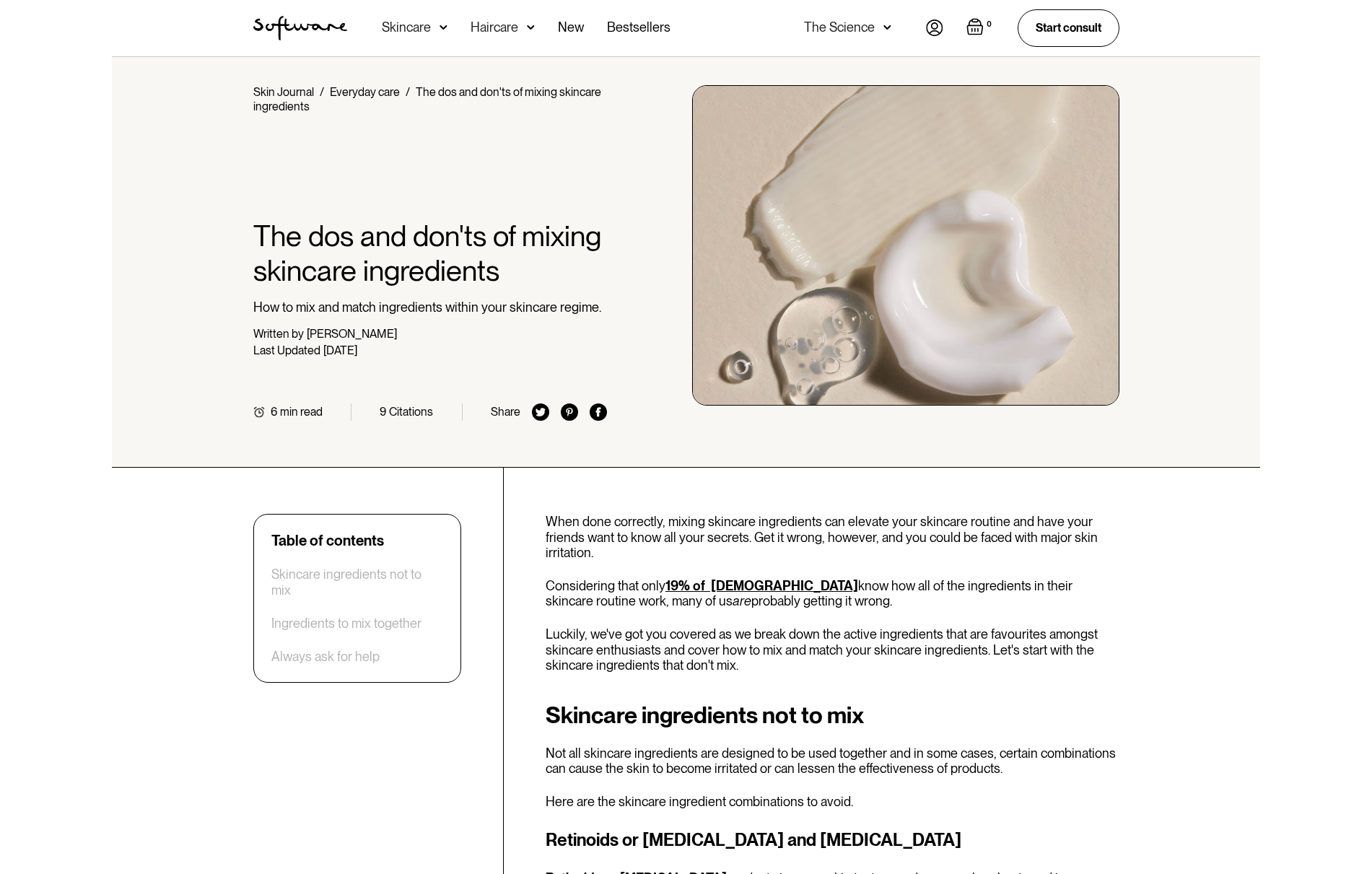
scroll to position [0, 0]
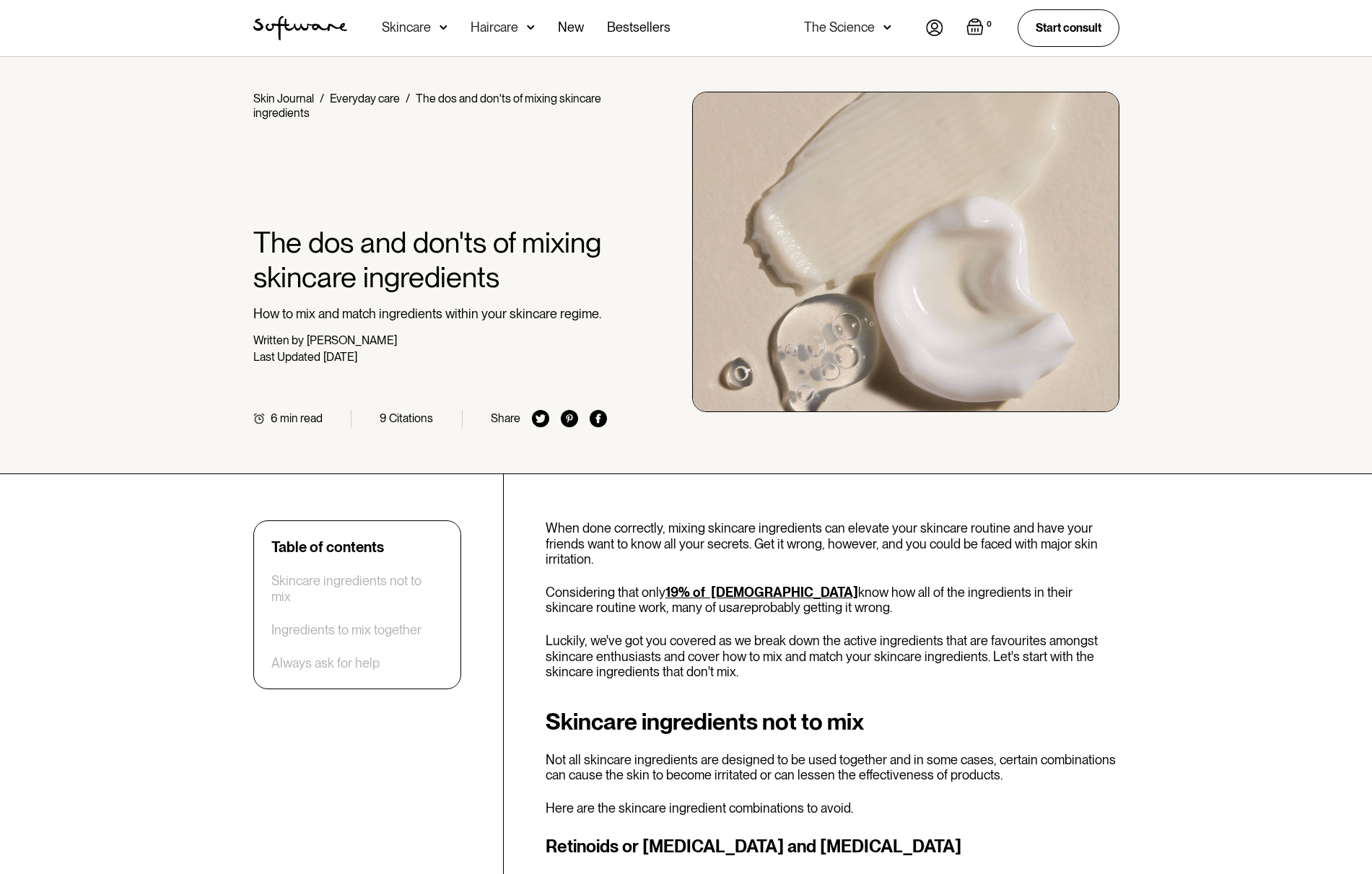
click at [543, 419] on img at bounding box center [540, 419] width 17 height 17
